Goal: Task Accomplishment & Management: Manage account settings

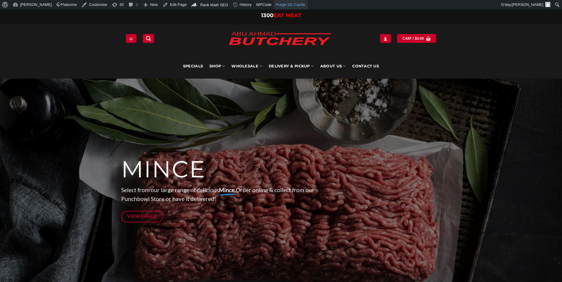
click at [289, 6] on link "Purge SG Cache" at bounding box center [290, 4] width 33 height 9
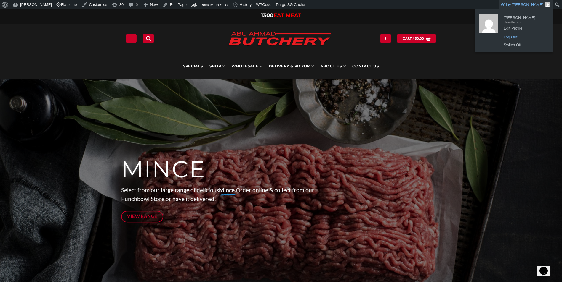
click at [512, 35] on link "Log Out" at bounding box center [523, 37] width 47 height 8
